Goal: Transaction & Acquisition: Purchase product/service

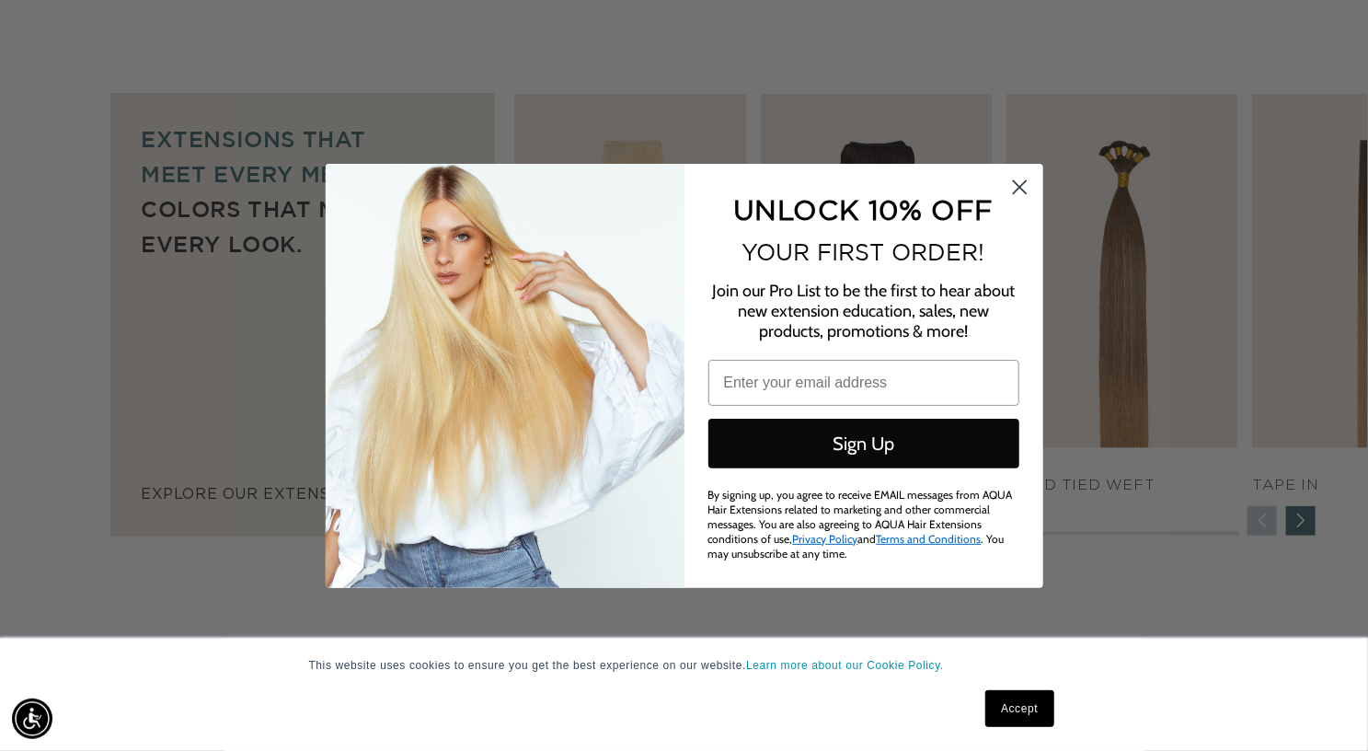
click at [1025, 190] on circle "Close dialog" at bounding box center [1019, 186] width 30 height 30
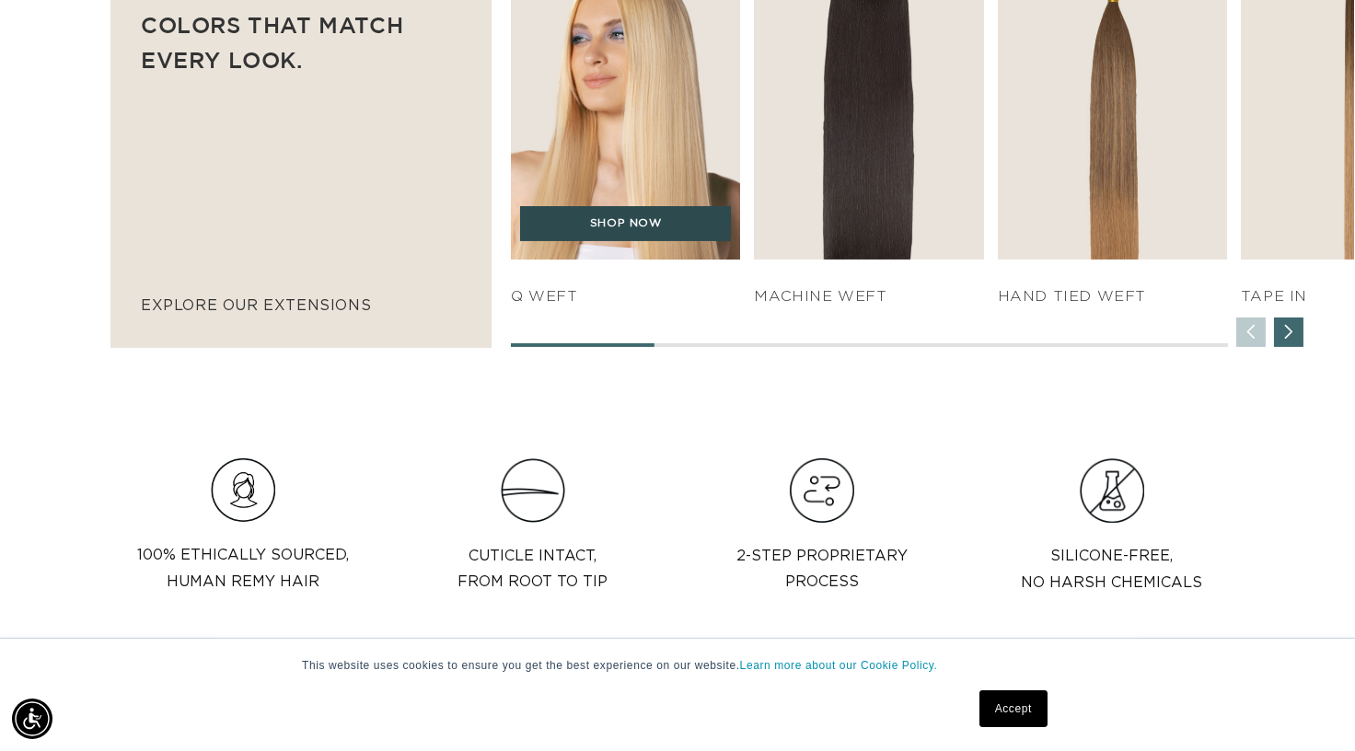
click at [667, 241] on link "SHOP NOW" at bounding box center [625, 223] width 211 height 35
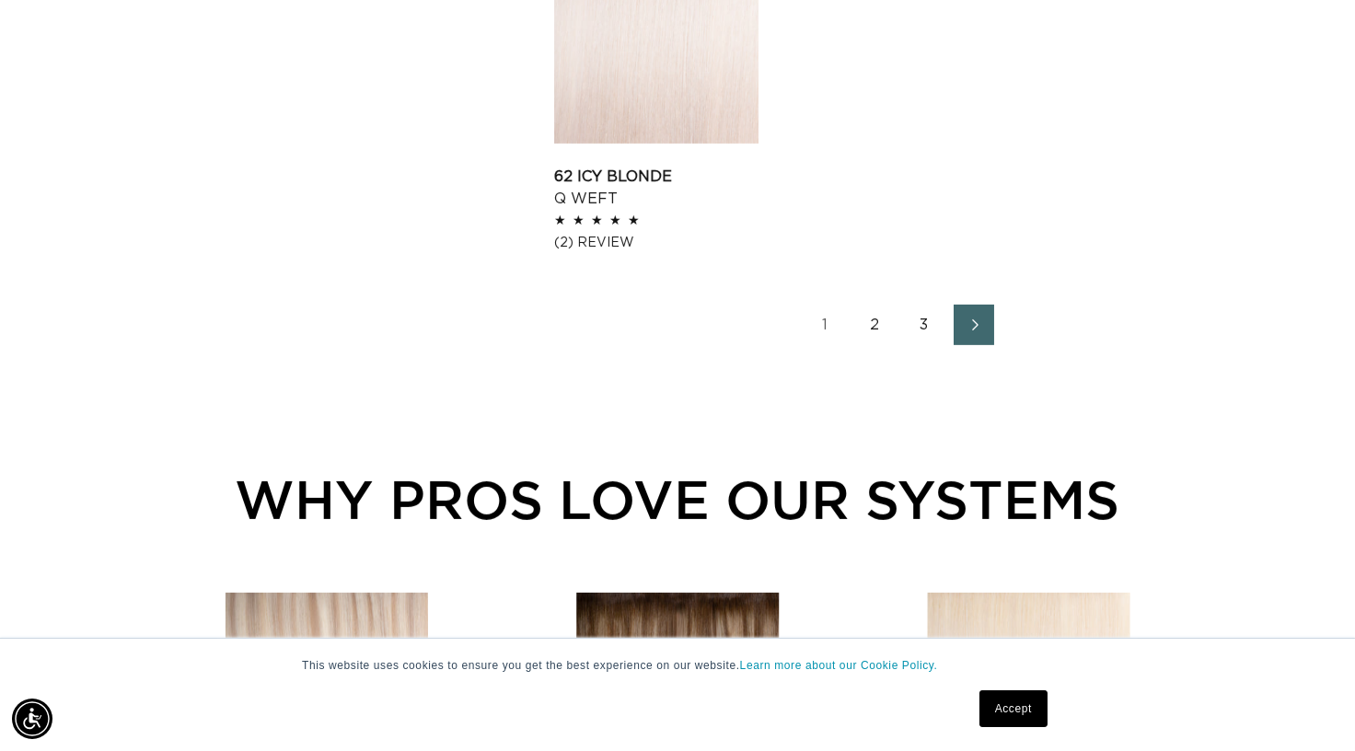
scroll to position [0, 2416]
click at [994, 345] on link "Next page" at bounding box center [973, 325] width 40 height 40
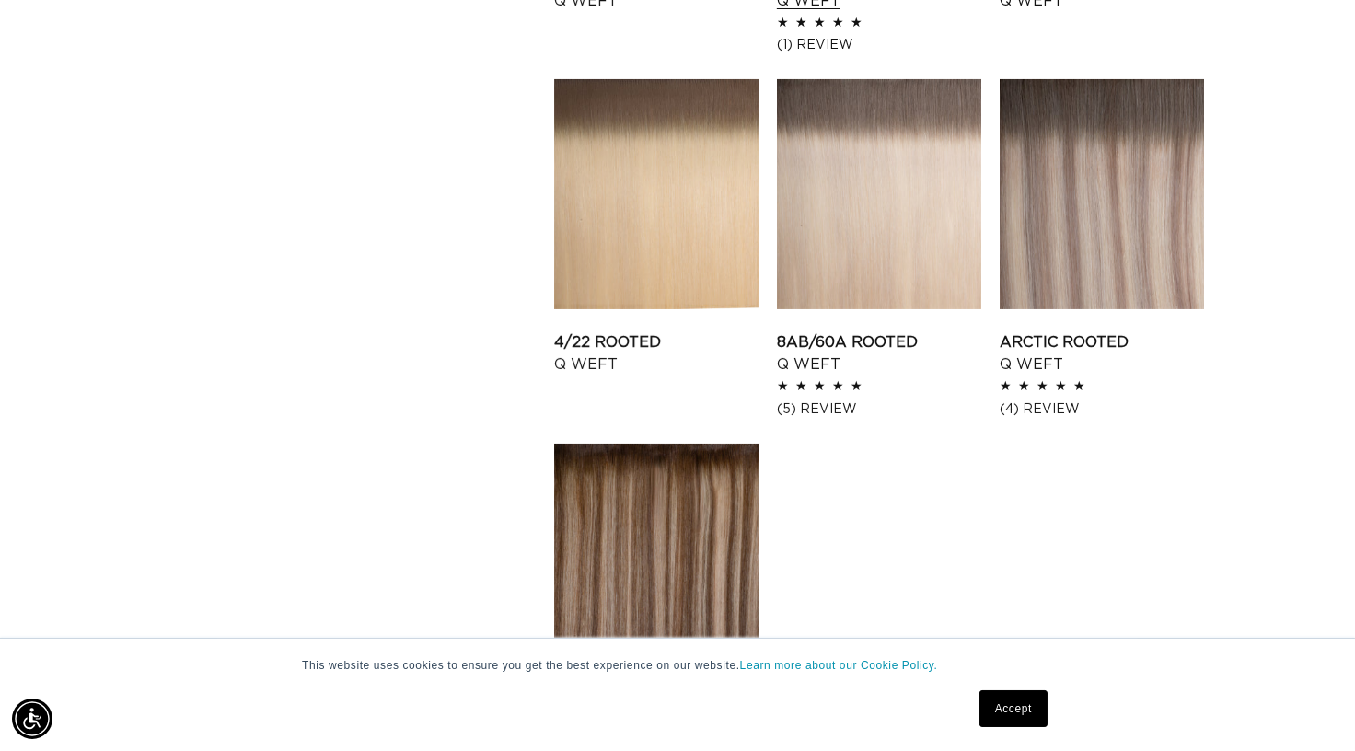
scroll to position [0, 1207]
